Goal: Information Seeking & Learning: Learn about a topic

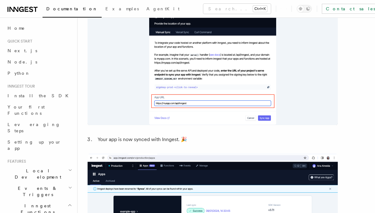
scroll to position [564, 0]
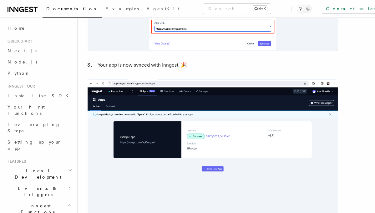
scroll to position [676, 0]
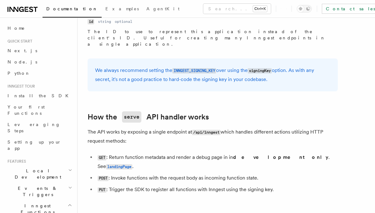
scroll to position [651, 0]
